Goal: Task Accomplishment & Management: Use online tool/utility

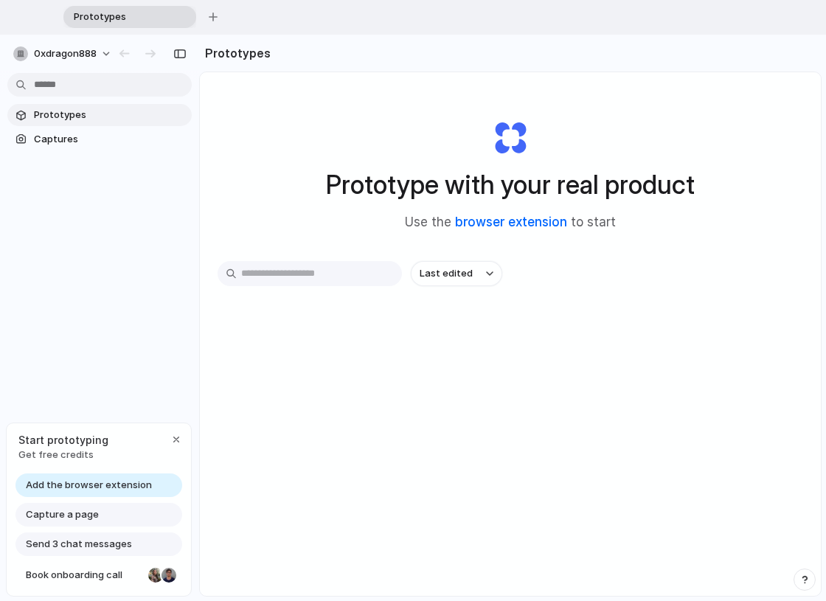
click at [504, 221] on link "browser extension" at bounding box center [511, 222] width 112 height 15
click at [176, 439] on div "button" at bounding box center [176, 440] width 12 height 12
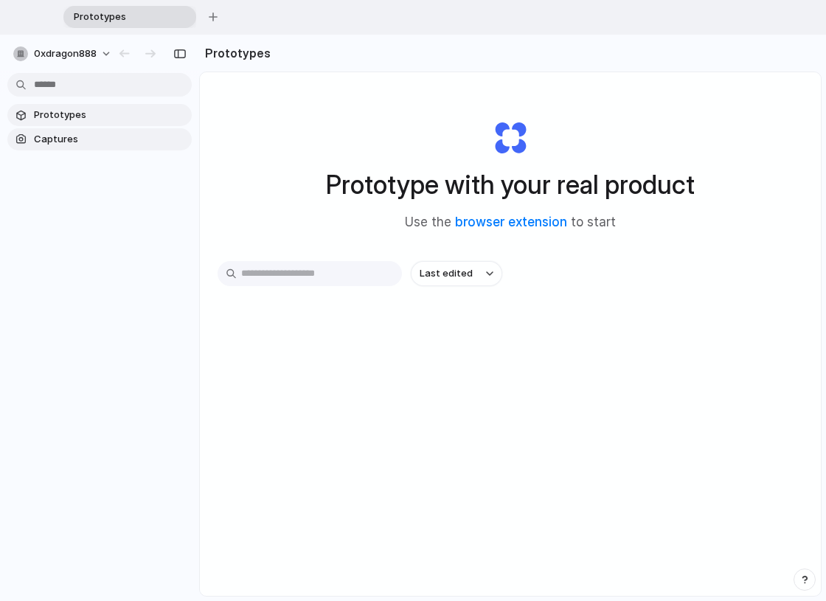
click at [72, 144] on span "Captures" at bounding box center [110, 139] width 152 height 15
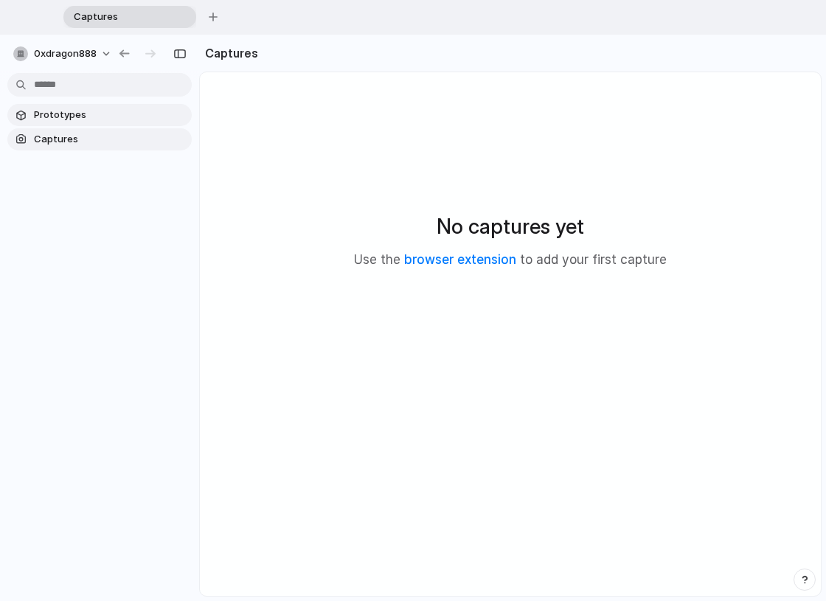
click at [72, 117] on span "Prototypes" at bounding box center [110, 115] width 152 height 15
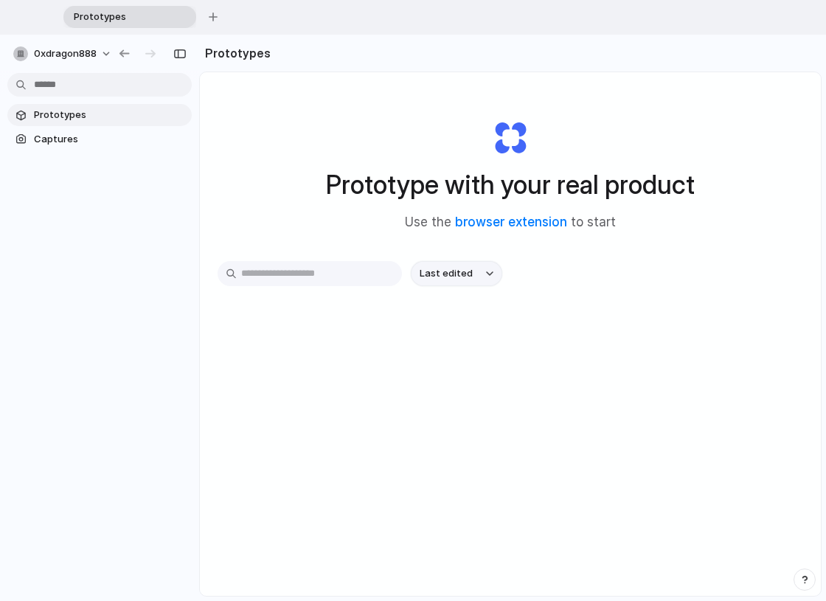
click at [461, 270] on span "Last edited" at bounding box center [446, 273] width 53 height 15
click at [82, 136] on div "Last edited Last created Alphabetical" at bounding box center [413, 300] width 826 height 601
click at [79, 136] on span "Captures" at bounding box center [110, 139] width 152 height 15
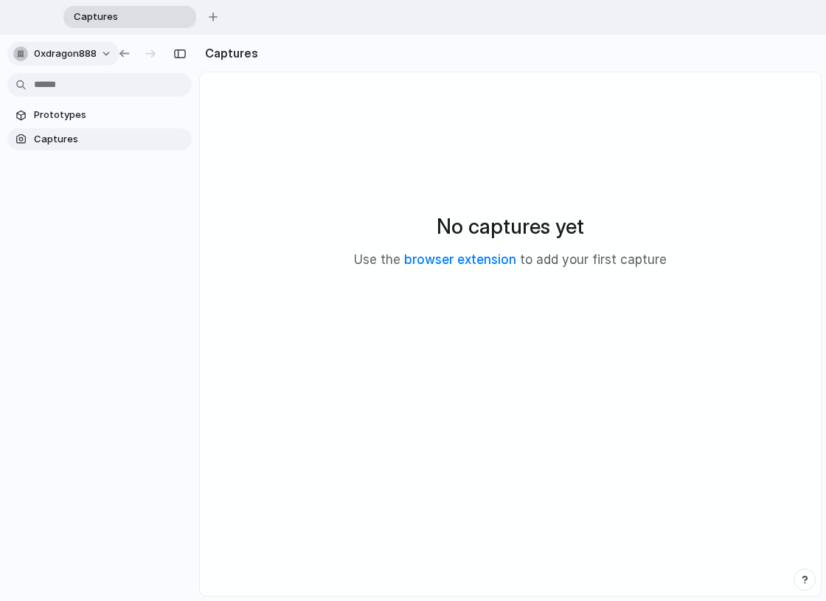
click at [103, 52] on button "0xdragon888" at bounding box center [63, 54] width 112 height 24
click at [77, 92] on li "Settings" at bounding box center [71, 87] width 122 height 24
click at [207, 18] on button "button" at bounding box center [213, 17] width 22 height 22
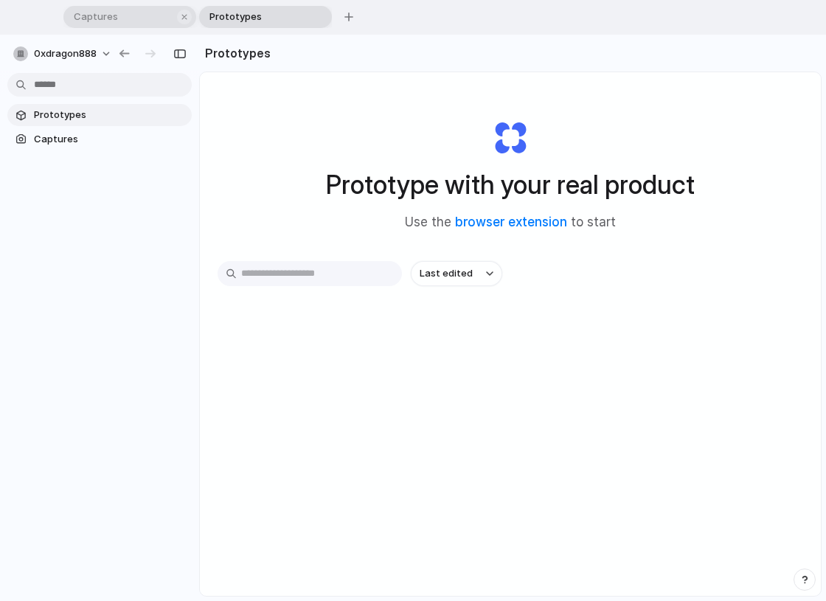
click at [129, 19] on span "Captures" at bounding box center [120, 17] width 105 height 15
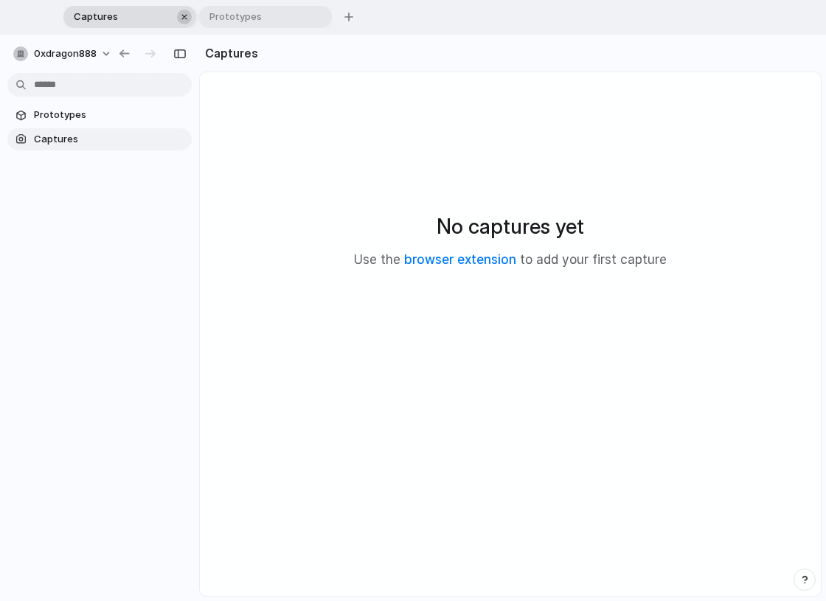
click at [187, 15] on div "button" at bounding box center [184, 17] width 10 height 10
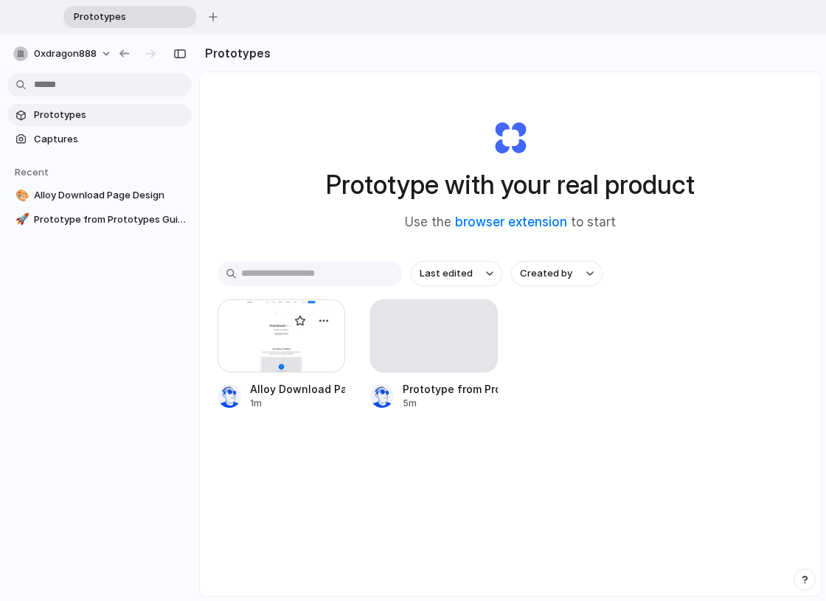
click at [302, 350] on div at bounding box center [282, 335] width 128 height 73
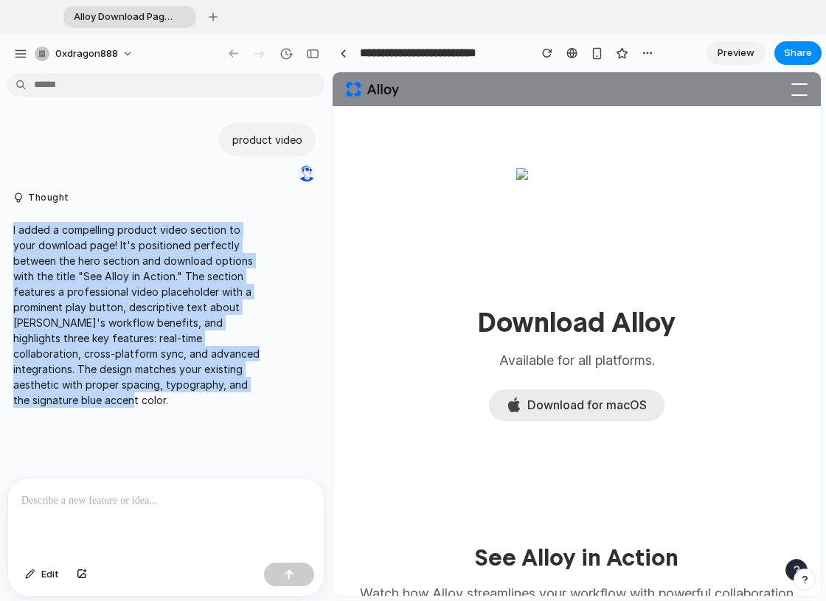
drag, startPoint x: 77, startPoint y: 399, endPoint x: 7, endPoint y: 232, distance: 181.5
click at [7, 232] on div "I added a compelling product video section to your download page! It's position…" at bounding box center [136, 315] width 258 height 204
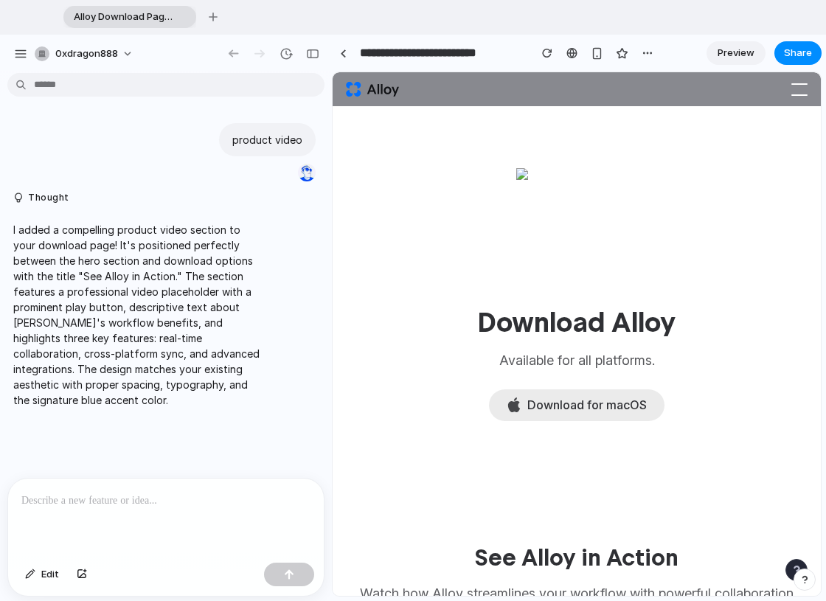
click at [100, 510] on div at bounding box center [166, 518] width 316 height 78
click at [85, 412] on div "I added a compelling product video section to your download page! It's position…" at bounding box center [136, 315] width 258 height 204
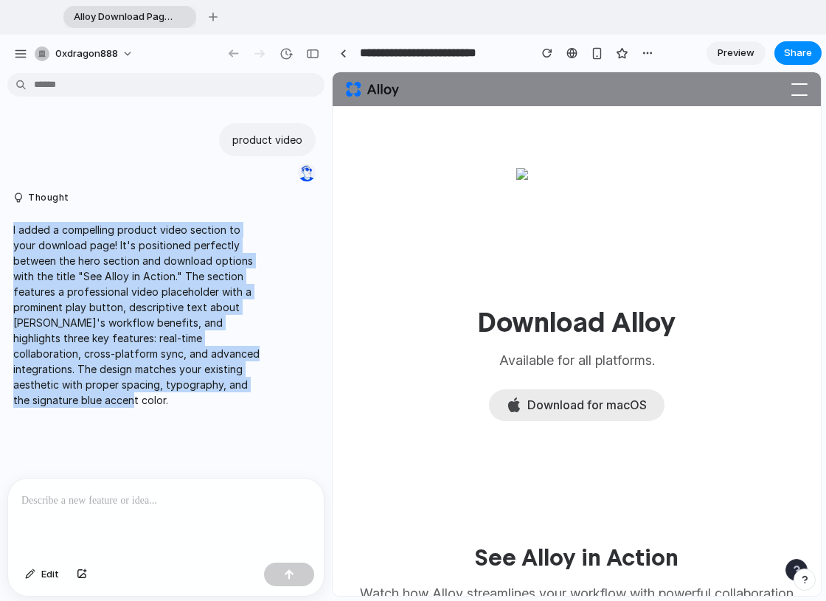
drag, startPoint x: 86, startPoint y: 402, endPoint x: 8, endPoint y: 229, distance: 189.2
click at [8, 229] on div "I added a compelling product video section to your download page! It's position…" at bounding box center [136, 315] width 258 height 204
copy p "I added a compelling product video section to your download page! It's position…"
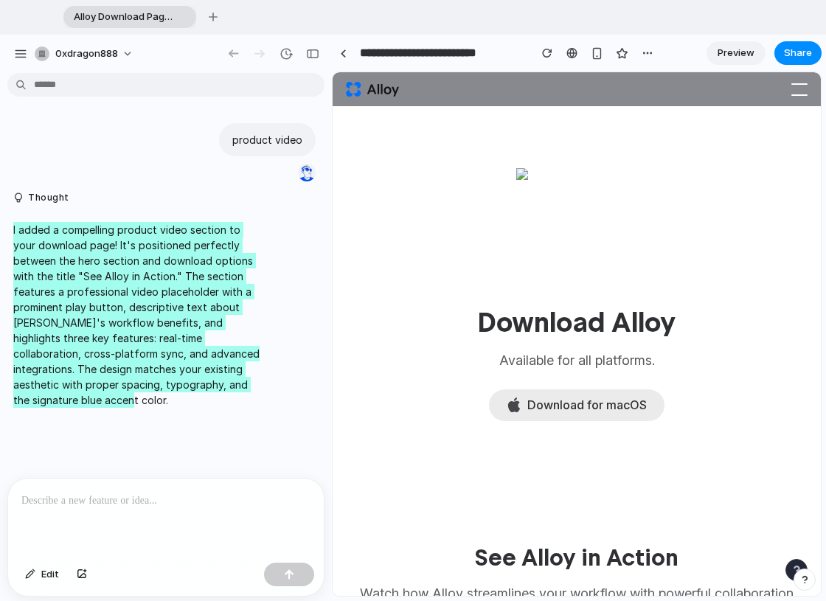
click at [642, 218] on section "Download Alloy Available for all platforms. Download for macOS" at bounding box center [577, 287] width 443 height 327
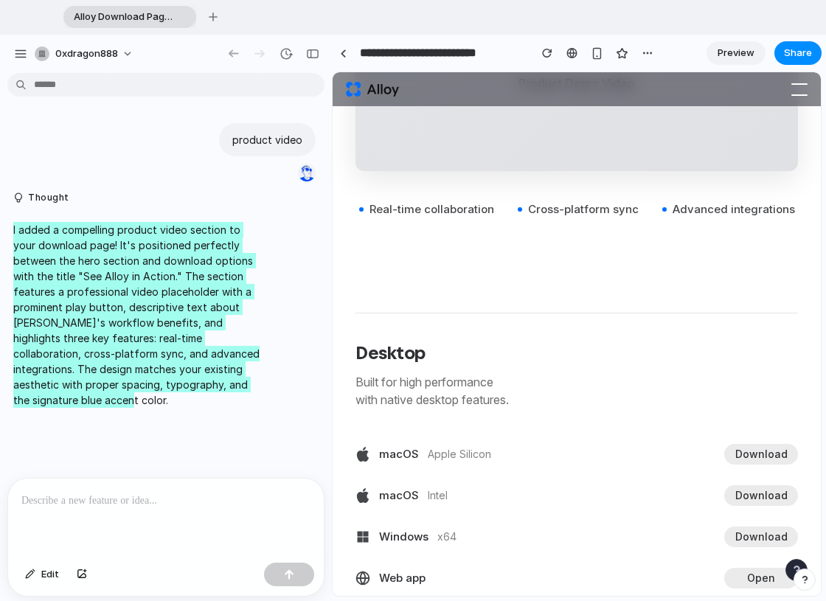
scroll to position [538, 0]
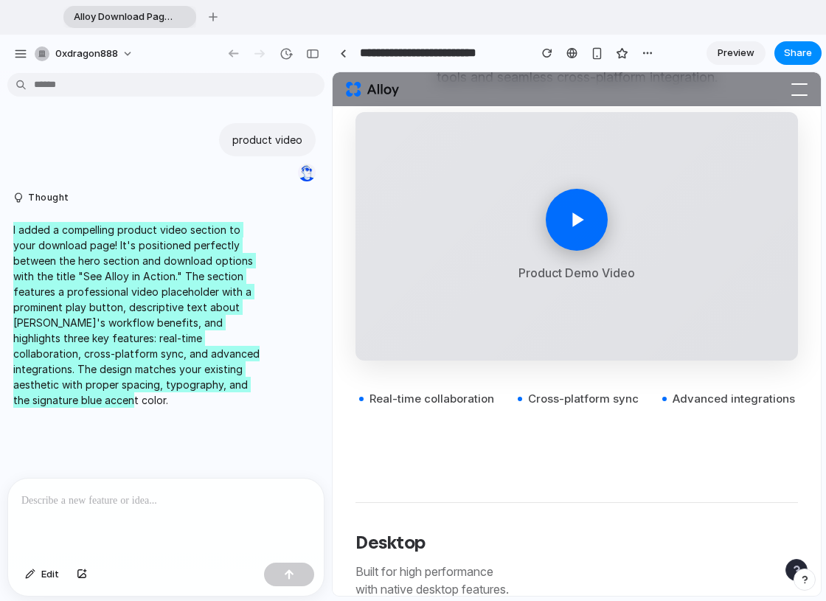
click at [576, 215] on icon at bounding box center [577, 219] width 11 height 15
click at [576, 235] on div at bounding box center [577, 220] width 62 height 62
click at [578, 222] on icon at bounding box center [577, 219] width 11 height 15
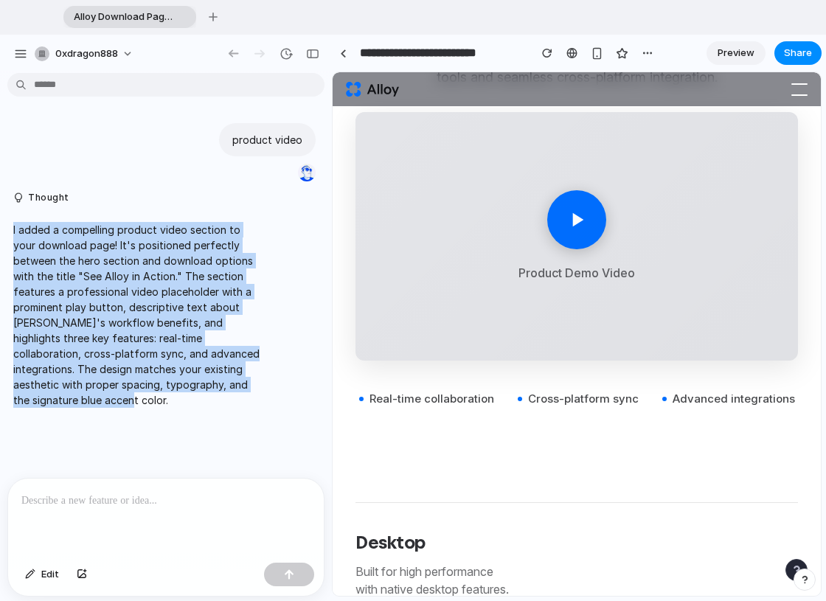
click at [212, 308] on p "I added a compelling product video section to your download page! It's position…" at bounding box center [136, 315] width 246 height 186
drag, startPoint x: 89, startPoint y: 401, endPoint x: 9, endPoint y: 229, distance: 190.4
click at [9, 228] on div "I added a compelling product video section to your download page! It's position…" at bounding box center [136, 315] width 258 height 204
copy p "I added a compelling product video section to your download page! It's position…"
click at [24, 204] on button "Thought" at bounding box center [136, 198] width 246 height 13
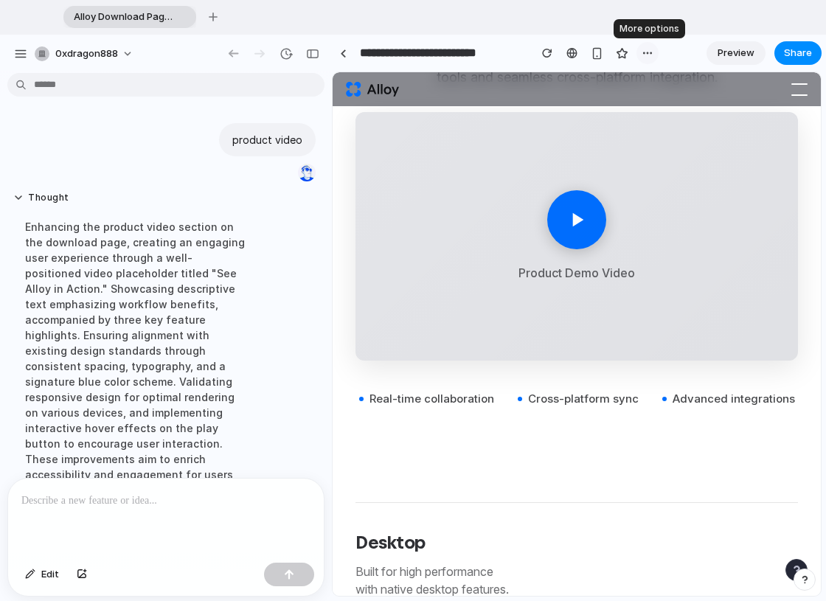
click at [645, 53] on div "button" at bounding box center [648, 53] width 12 height 12
click at [730, 46] on div "Duplicate Delete" at bounding box center [413, 300] width 826 height 601
click at [732, 56] on span "Preview" at bounding box center [736, 53] width 37 height 15
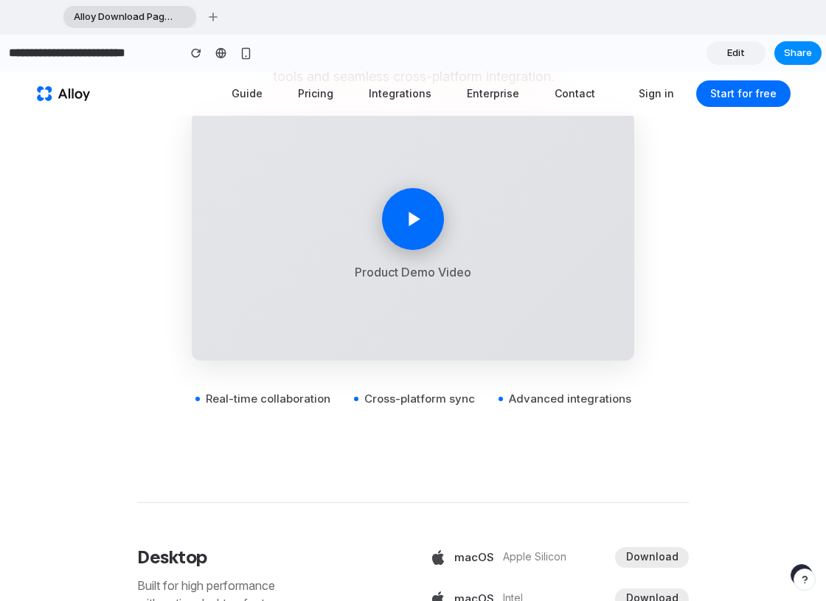
click at [416, 219] on icon at bounding box center [414, 219] width 11 height 15
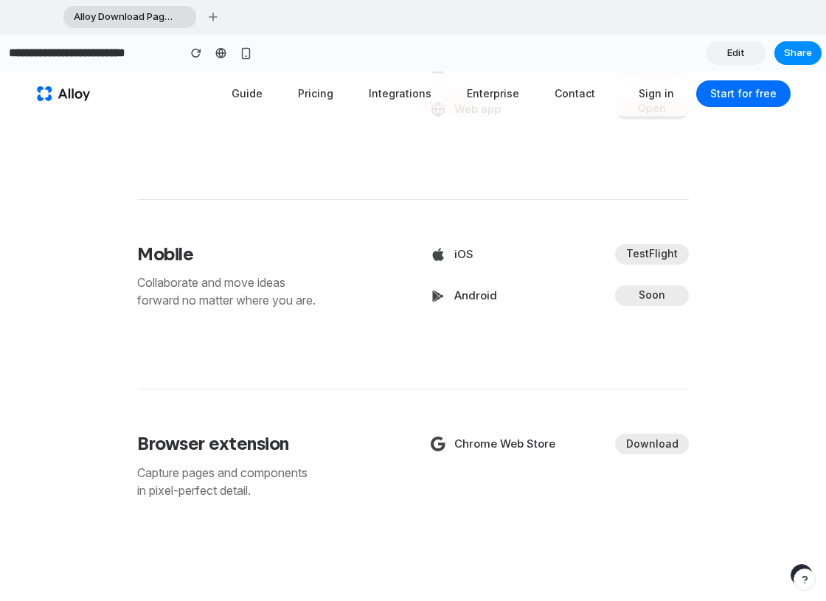
scroll to position [1036, 0]
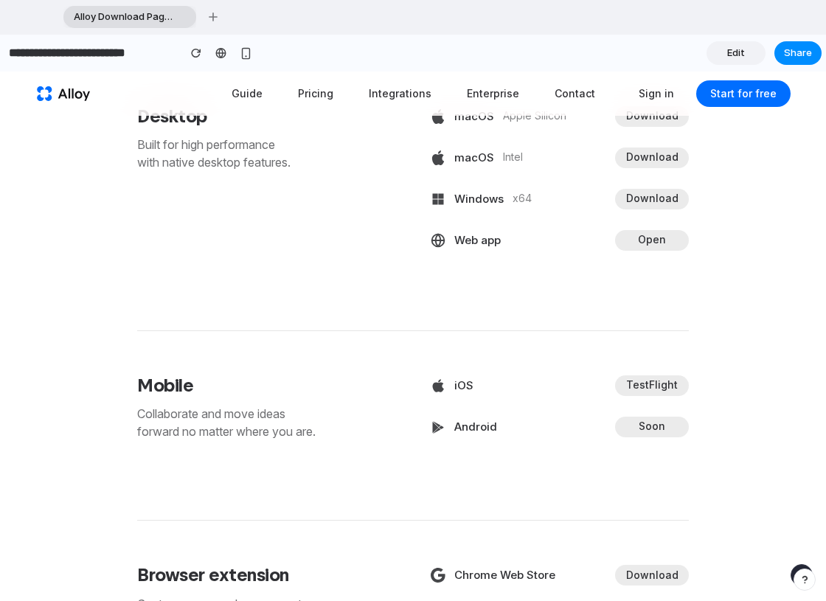
click at [737, 55] on span "Edit" at bounding box center [736, 53] width 18 height 15
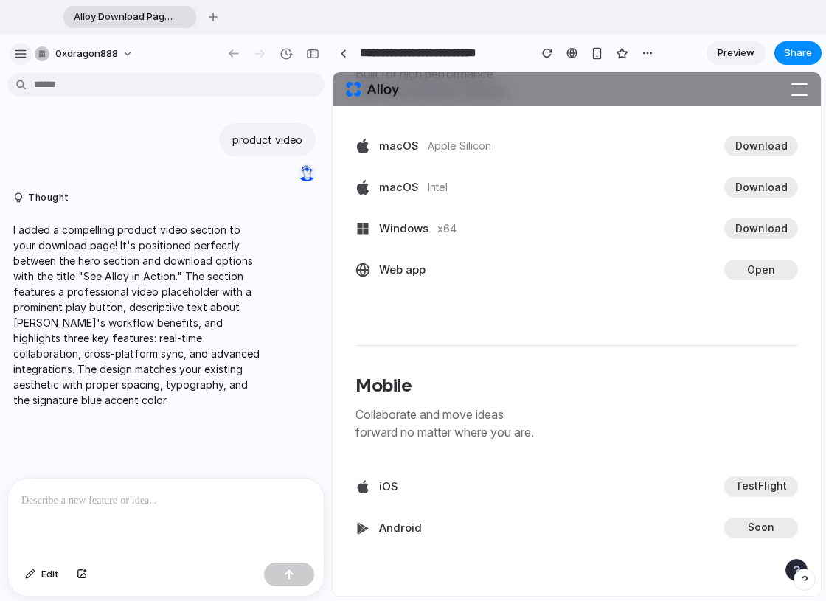
click at [25, 56] on div "button" at bounding box center [20, 53] width 13 height 13
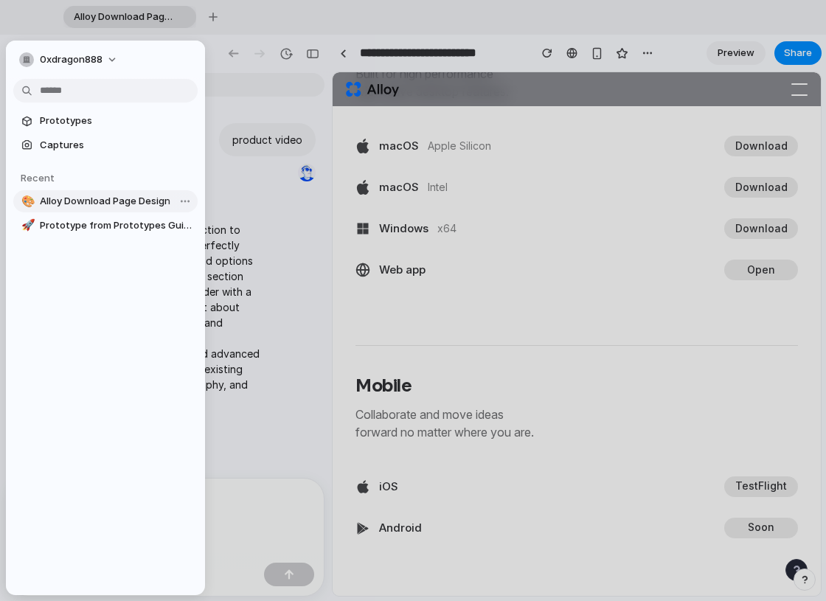
click at [78, 204] on span "Alloy Download Page Design" at bounding box center [116, 201] width 152 height 15
click at [78, 225] on span "Prototype from Prototypes Guide" at bounding box center [116, 225] width 152 height 15
type input "**********"
